Goal: Task Accomplishment & Management: Complete application form

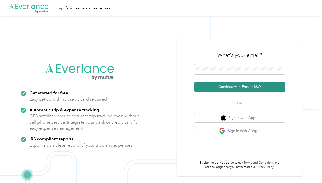
click at [239, 85] on button "Continue with Email / SSO" at bounding box center [240, 86] width 91 height 11
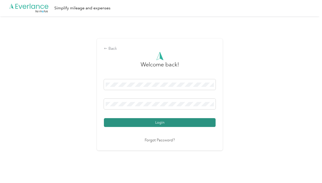
click at [159, 122] on button "Login" at bounding box center [160, 122] width 112 height 9
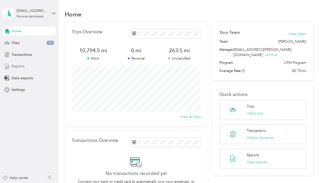
click at [20, 65] on span "Reports" at bounding box center [18, 65] width 13 height 5
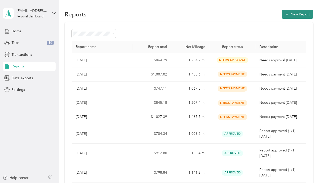
click at [294, 12] on button "New Report" at bounding box center [297, 14] width 31 height 9
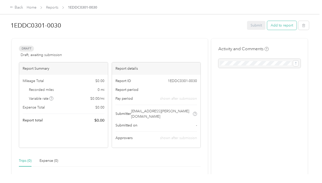
click at [283, 26] on button "Add to report" at bounding box center [282, 25] width 29 height 9
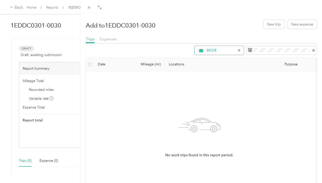
click at [236, 48] on div "DCCE" at bounding box center [219, 50] width 49 height 9
click at [221, 58] on span "All Purposes" at bounding box center [220, 58] width 34 height 5
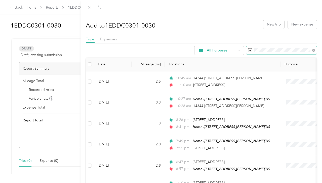
click at [251, 50] on rect at bounding box center [251, 50] width 1 height 1
click at [313, 50] on icon at bounding box center [314, 50] width 3 height 3
click at [248, 49] on icon at bounding box center [250, 49] width 4 height 0
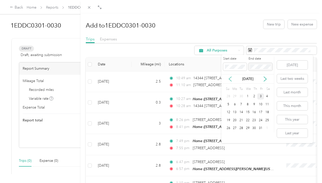
click at [230, 77] on icon at bounding box center [230, 78] width 5 height 5
click at [235, 94] on div "1" at bounding box center [235, 96] width 7 height 6
click at [243, 127] on div "30" at bounding box center [241, 128] width 7 height 6
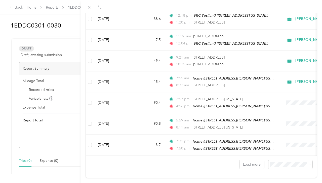
scroll to position [436, 0]
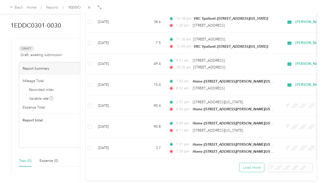
click at [254, 163] on button "Load more" at bounding box center [252, 167] width 25 height 9
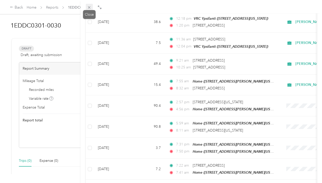
click at [90, 8] on icon at bounding box center [89, 7] width 4 height 4
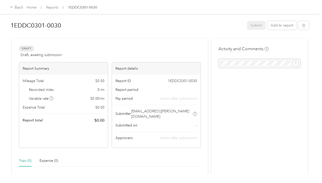
scroll to position [59, 0]
click at [287, 27] on button "Add to report" at bounding box center [282, 25] width 29 height 9
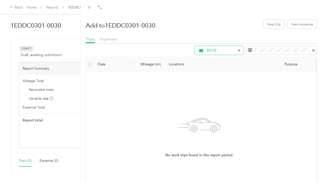
click at [234, 51] on div "DCCE" at bounding box center [219, 50] width 49 height 9
click at [223, 59] on span "All Purposes" at bounding box center [220, 56] width 34 height 5
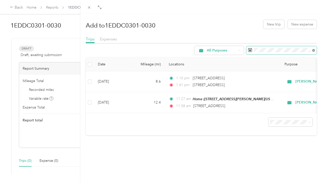
click at [313, 51] on icon at bounding box center [314, 50] width 3 height 3
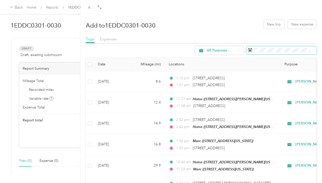
click at [248, 50] on icon at bounding box center [250, 50] width 4 height 4
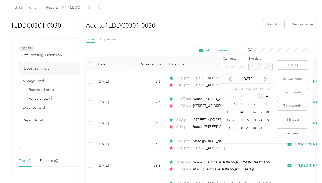
click at [229, 77] on icon at bounding box center [230, 78] width 5 height 5
click at [236, 95] on div "1" at bounding box center [235, 96] width 7 height 6
click at [243, 128] on div "30" at bounding box center [241, 128] width 7 height 6
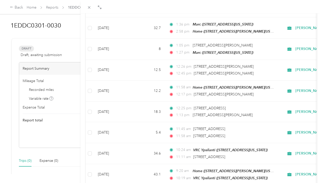
scroll to position [797, 0]
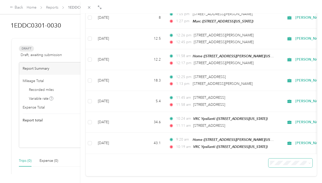
click at [309, 162] on icon at bounding box center [310, 163] width 2 height 2
click at [283, 142] on div "100 per load" at bounding box center [287, 143] width 37 height 5
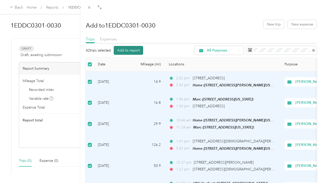
click at [132, 49] on button "Add to report" at bounding box center [128, 50] width 29 height 9
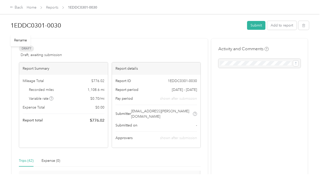
click at [58, 26] on h1 "1EDDC0301-0030" at bounding box center [127, 25] width 233 height 12
click at [257, 63] on div at bounding box center [260, 63] width 82 height 9
click at [255, 63] on div at bounding box center [260, 63] width 82 height 9
click at [247, 62] on div at bounding box center [260, 63] width 82 height 9
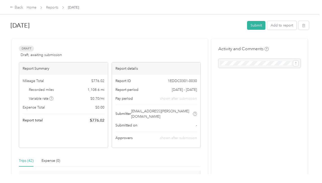
click at [222, 62] on div at bounding box center [260, 63] width 82 height 9
click at [224, 60] on div at bounding box center [260, 63] width 82 height 9
click at [254, 23] on button "Submit" at bounding box center [256, 25] width 18 height 9
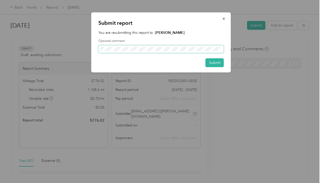
scroll to position [0, 5]
click at [216, 60] on button "Submit" at bounding box center [215, 62] width 18 height 9
